Goal: Information Seeking & Learning: Learn about a topic

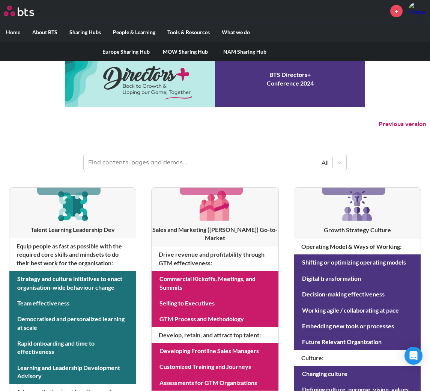
click at [114, 51] on link "Europe Sharing Hub" at bounding box center [125, 51] width 59 height 19
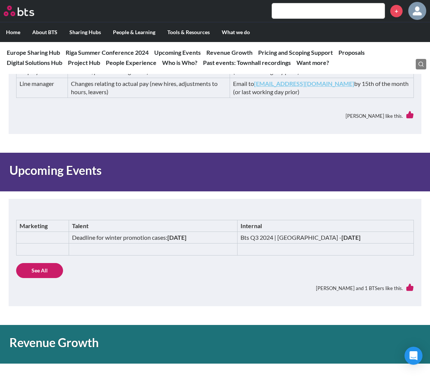
scroll to position [330, 0]
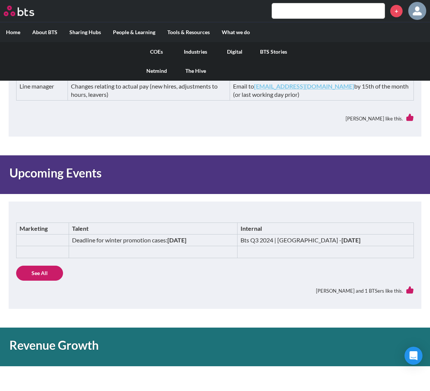
click at [158, 51] on link "COEs" at bounding box center [156, 51] width 39 height 19
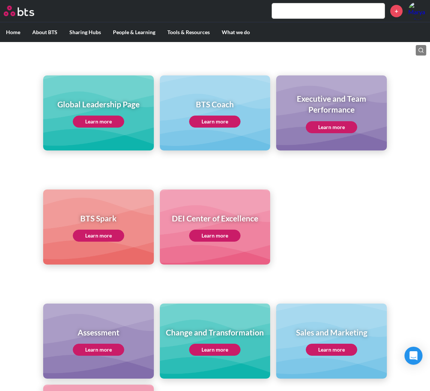
scroll to position [70, 0]
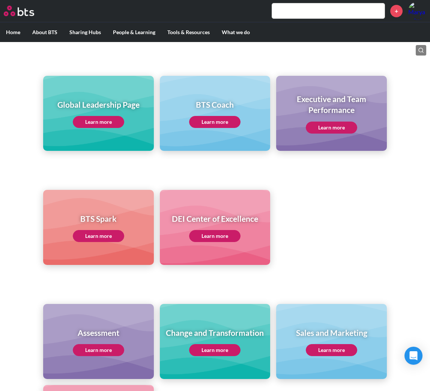
click at [100, 118] on link "Learn more" at bounding box center [98, 122] width 51 height 12
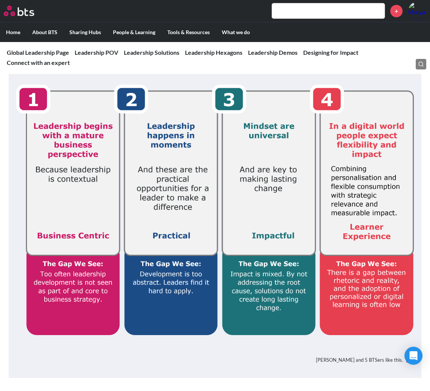
scroll to position [143, 0]
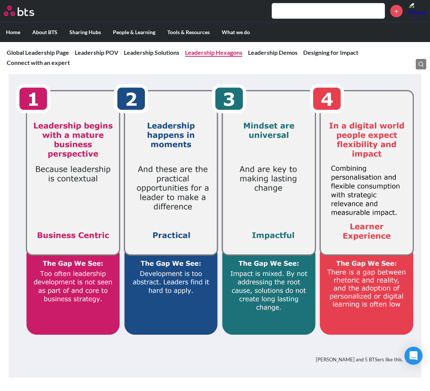
click at [228, 54] on link "Leadership Hexagons" at bounding box center [213, 52] width 57 height 7
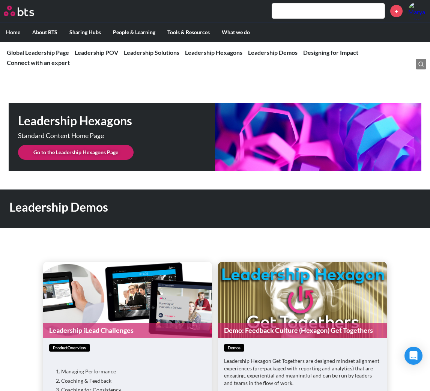
scroll to position [1885, 0]
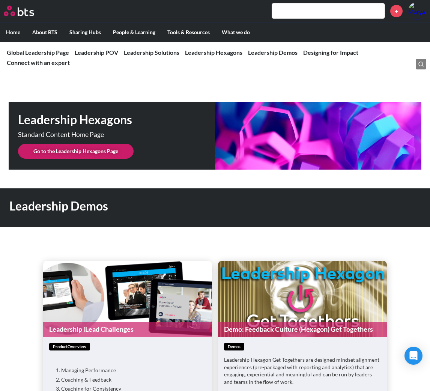
click at [73, 148] on link "Go to the Leadership Hexagons Page" at bounding box center [75, 151] width 115 height 15
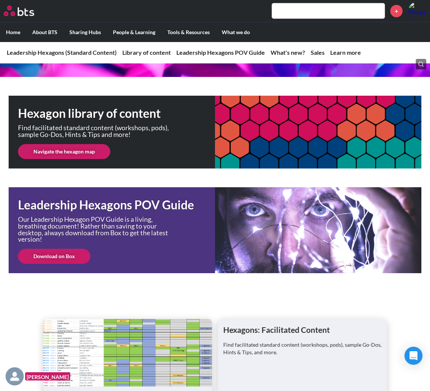
scroll to position [110, 0]
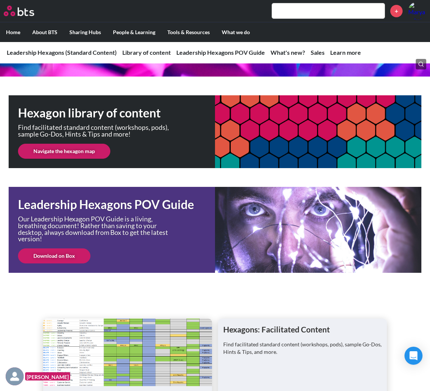
click at [66, 151] on link "Navigate the hexagon map" at bounding box center [64, 151] width 92 height 15
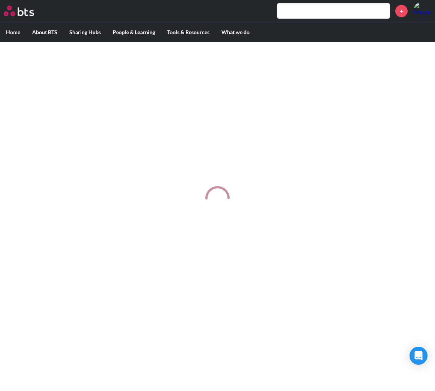
click at [135, 340] on div at bounding box center [217, 198] width 435 height 313
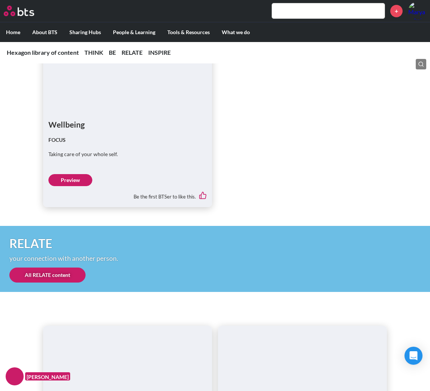
scroll to position [2012, 0]
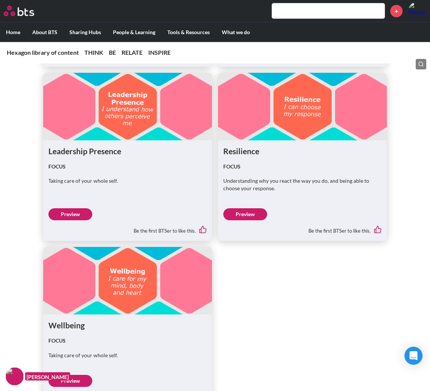
click at [75, 211] on link "Preview" at bounding box center [70, 214] width 44 height 12
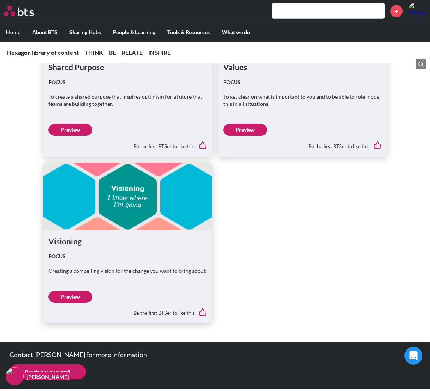
scroll to position [4043, 0]
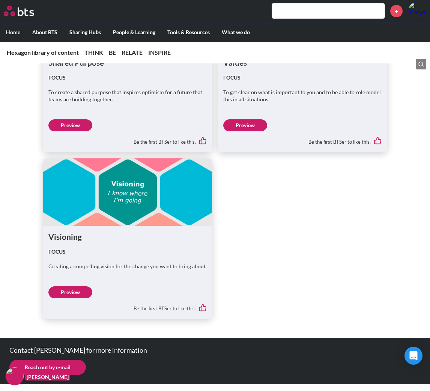
click at [80, 292] on link "Preview" at bounding box center [70, 292] width 44 height 12
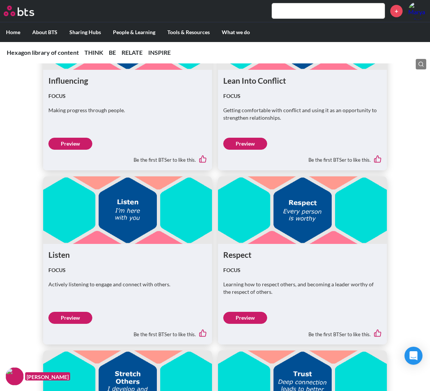
scroll to position [3045, 0]
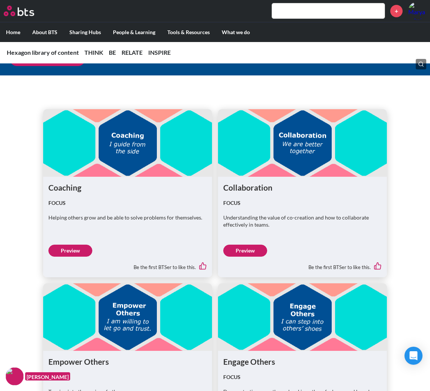
scroll to position [2409, 0]
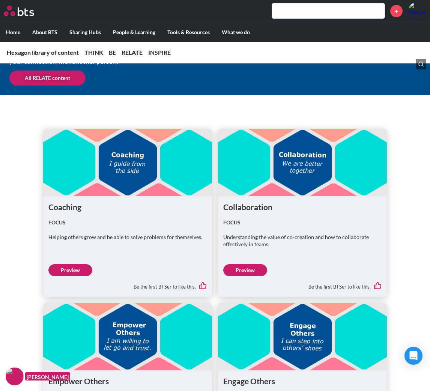
click at [71, 275] on link "Preview" at bounding box center [70, 270] width 44 height 12
